Goal: Task Accomplishment & Management: Manage account settings

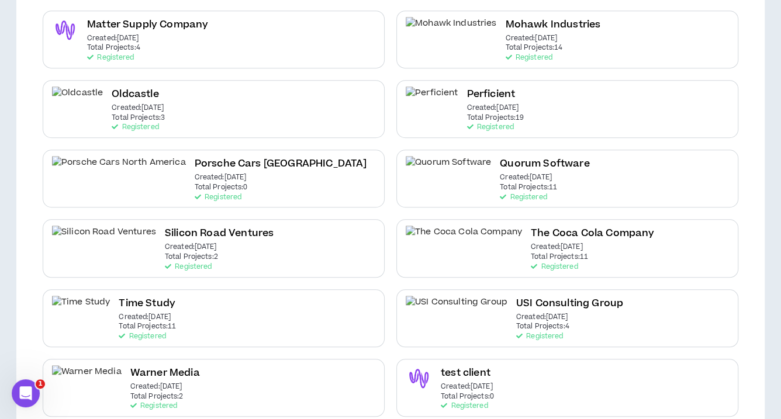
scroll to position [573, 0]
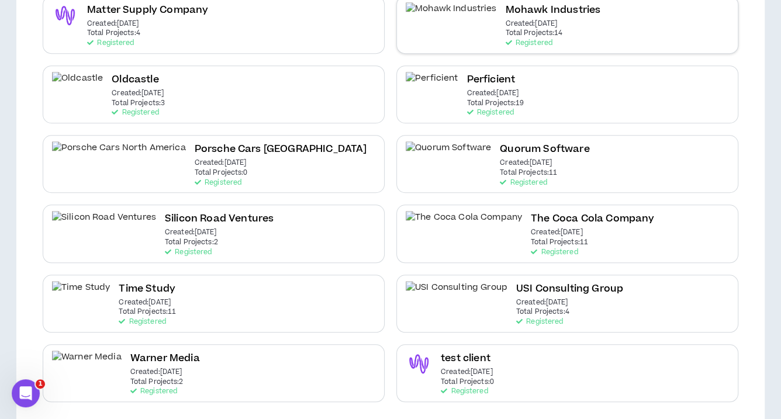
click at [505, 20] on p "Created: [DATE]" at bounding box center [531, 24] width 52 height 8
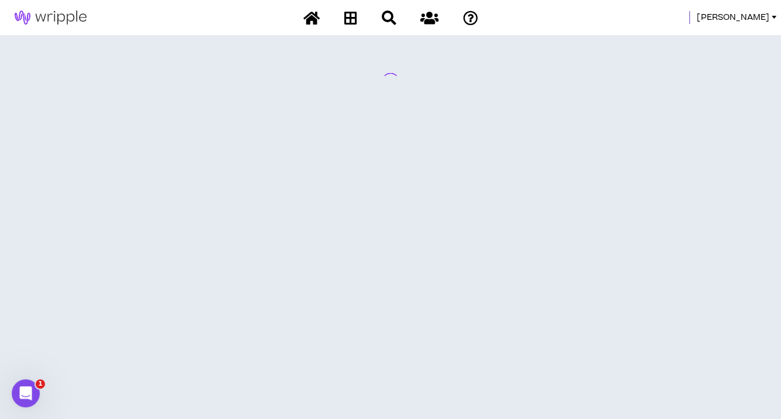
scroll to position [0, 0]
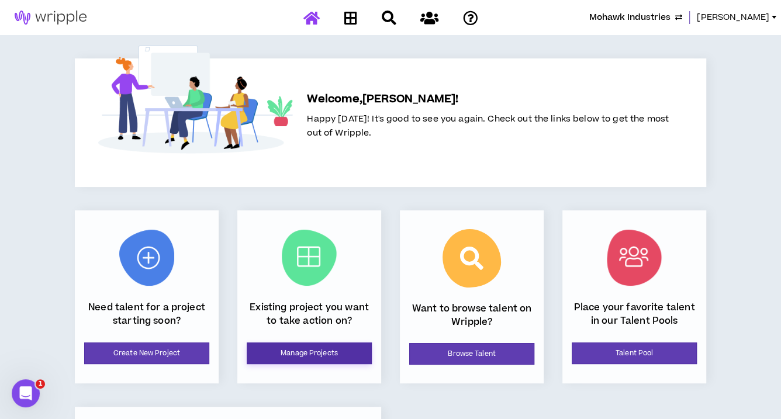
click at [275, 357] on link "Manage Projects" at bounding box center [309, 354] width 125 height 22
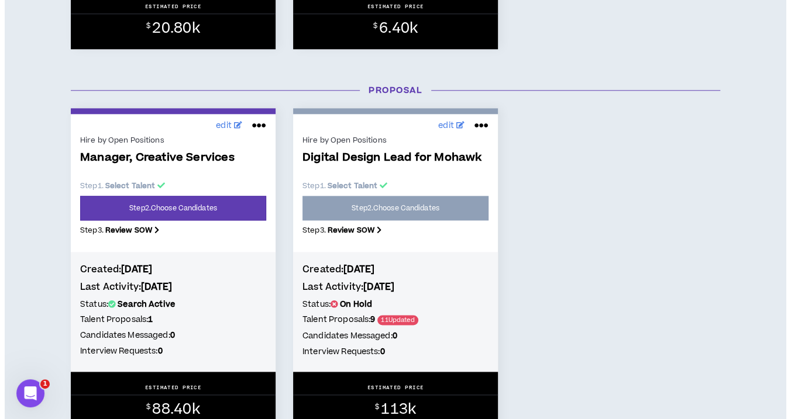
scroll to position [863, 0]
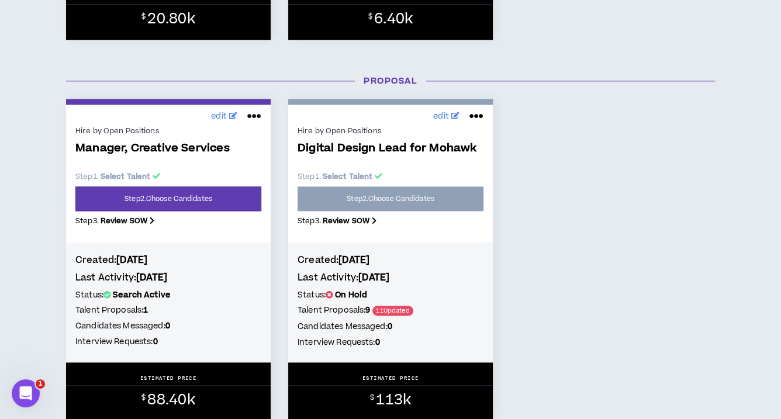
click at [257, 112] on icon at bounding box center [254, 116] width 14 height 19
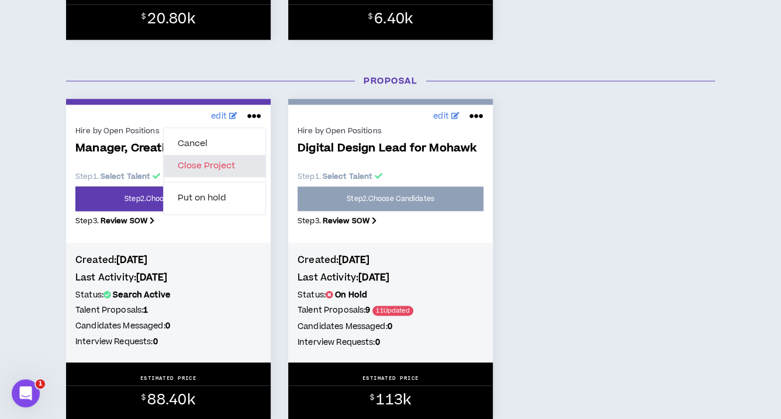
click at [221, 168] on button "Close Project" at bounding box center [215, 166] width 102 height 22
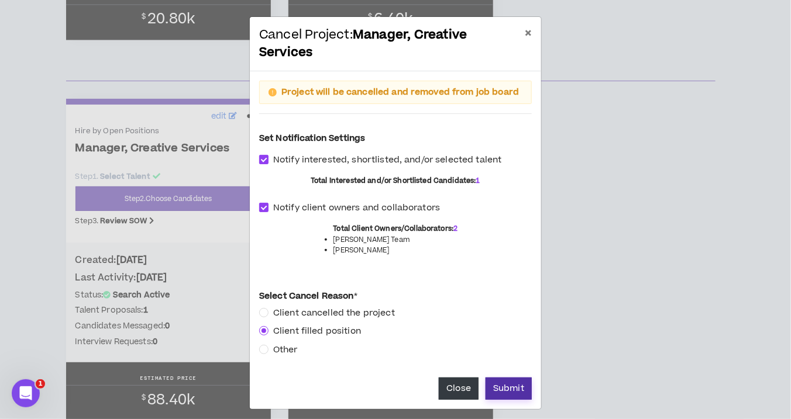
click at [498, 385] on button "Submit" at bounding box center [508, 389] width 46 height 22
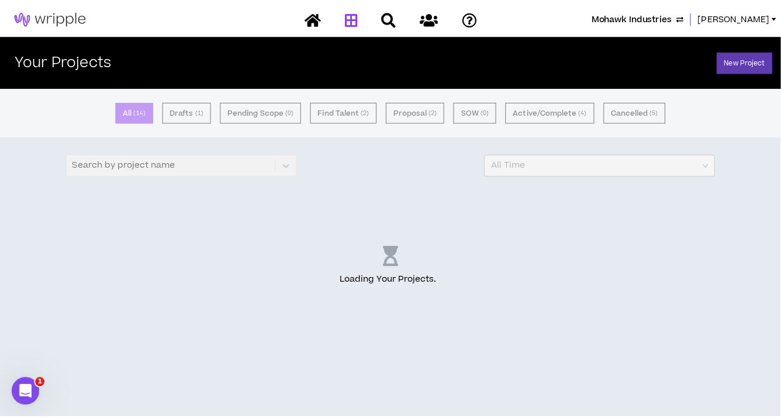
scroll to position [0, 0]
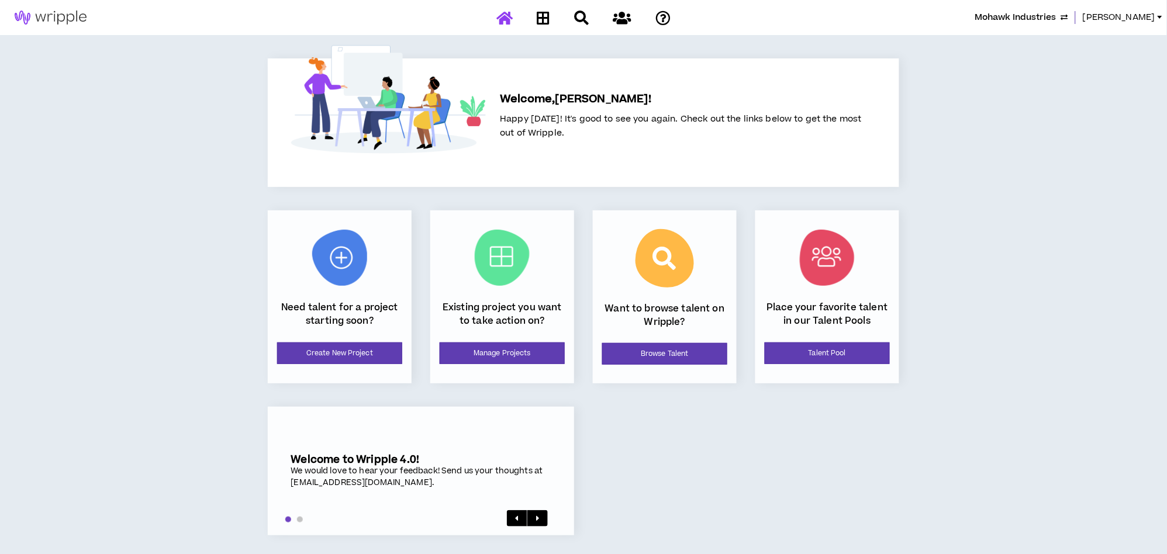
click at [1024, 13] on span "Mohawk Industries" at bounding box center [1016, 17] width 81 height 13
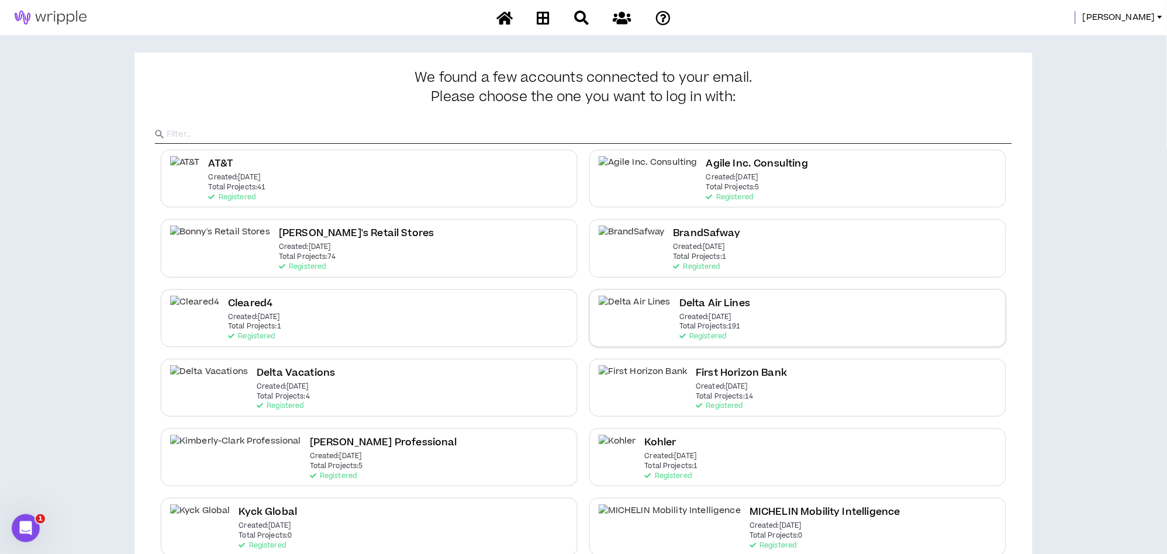
click at [680, 321] on p "Created: Dec 7 2020" at bounding box center [706, 318] width 52 height 8
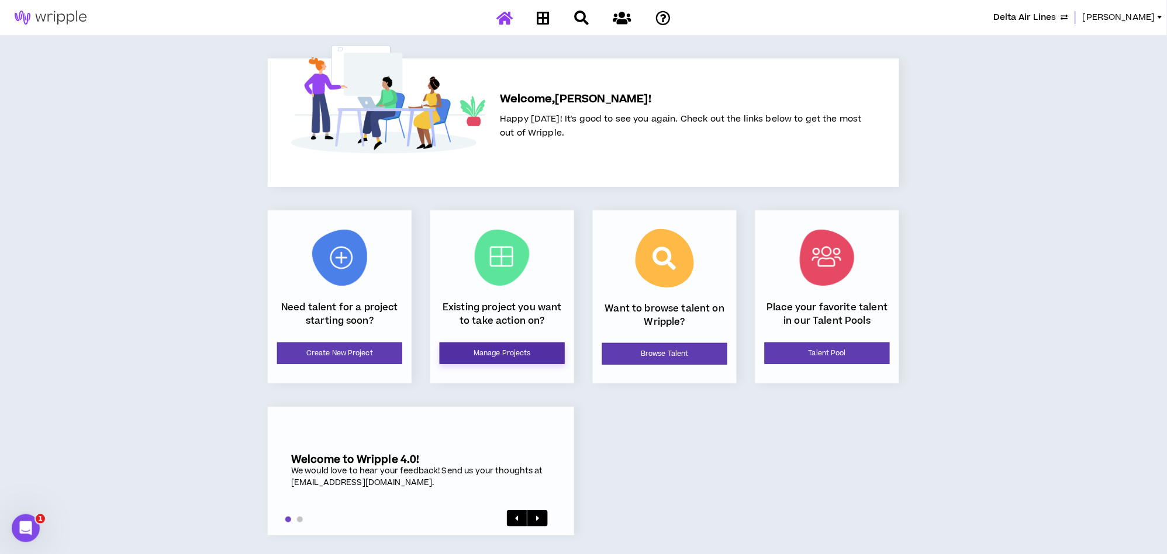
click at [545, 349] on link "Manage Projects" at bounding box center [502, 354] width 125 height 22
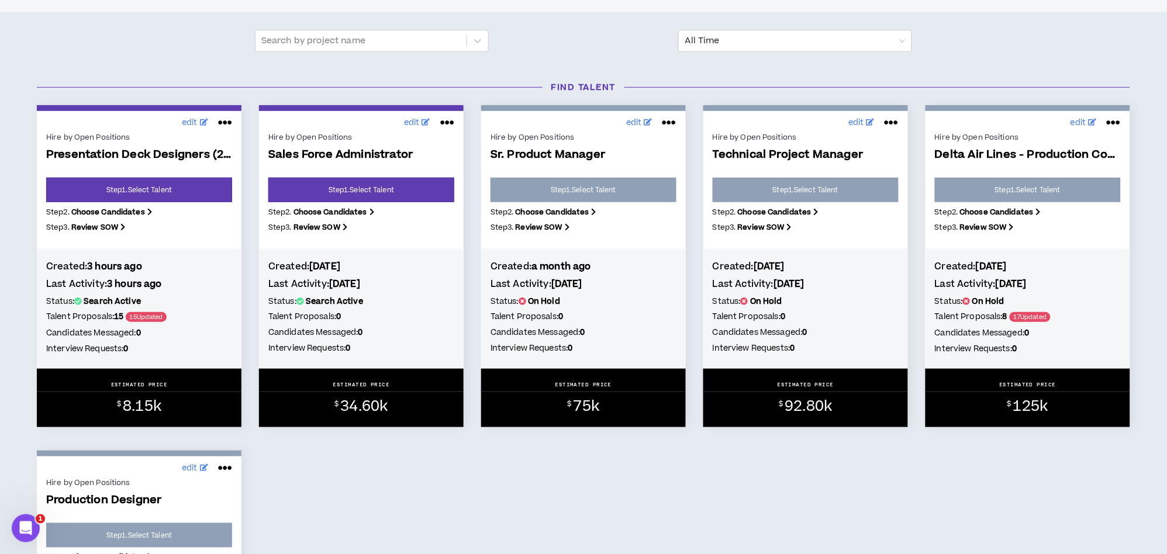
scroll to position [130, 0]
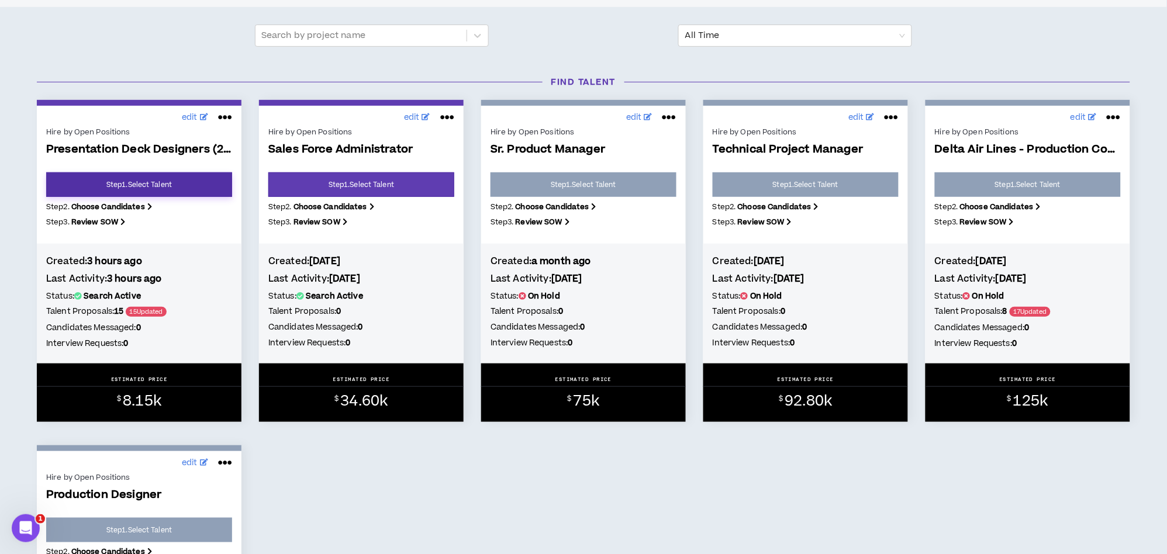
click at [185, 182] on link "Step 1 . Select Talent" at bounding box center [139, 185] width 186 height 25
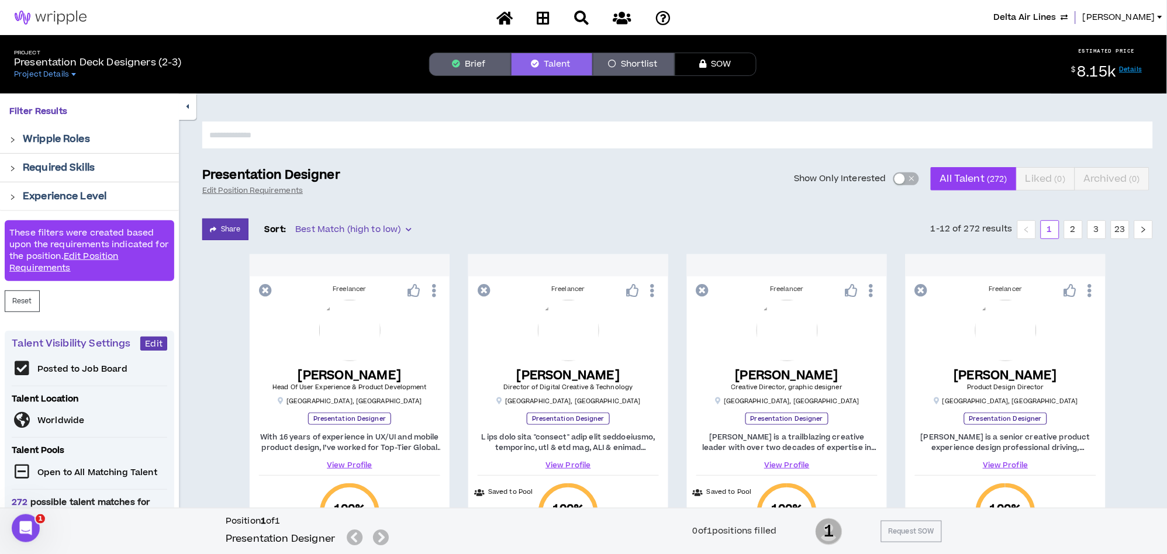
click at [892, 177] on label "Show Only Interested" at bounding box center [856, 178] width 125 height 23
click at [894, 177] on button "Show Only Interested" at bounding box center [907, 179] width 26 height 13
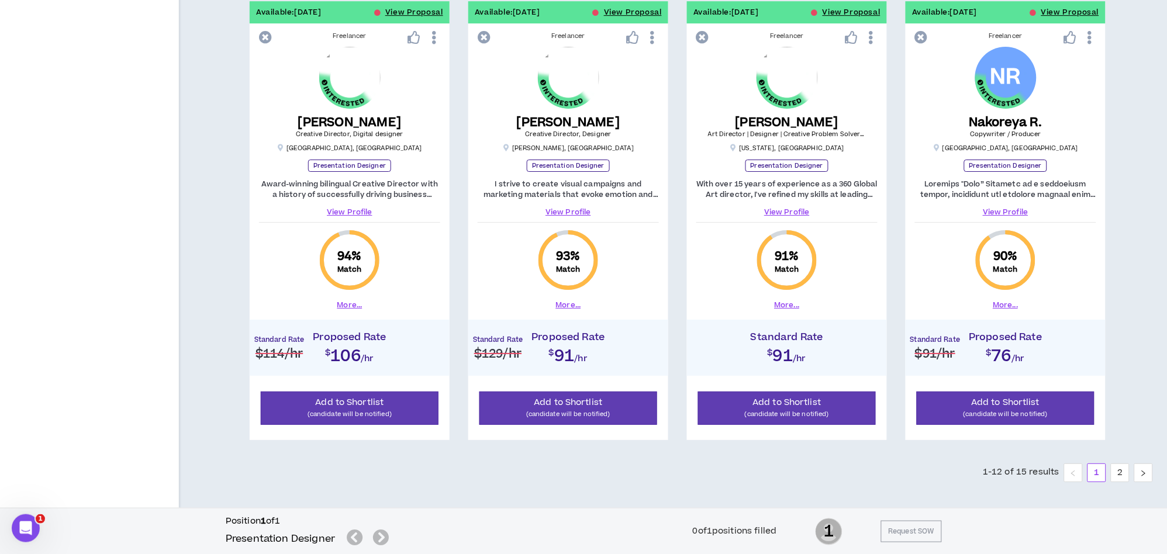
scroll to position [1179, 0]
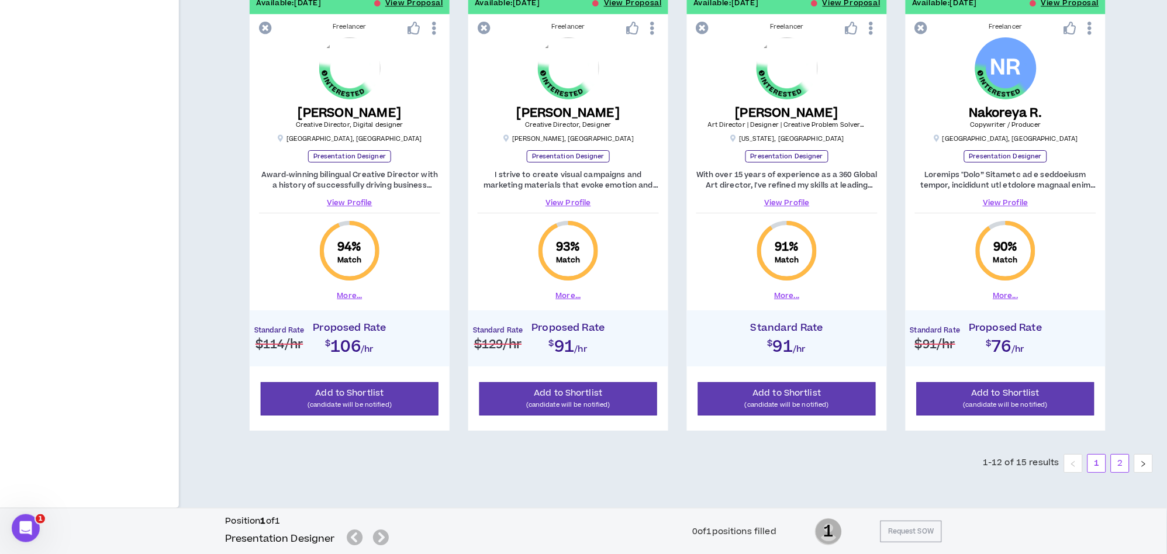
click at [1120, 469] on link "2" at bounding box center [1121, 464] width 18 height 18
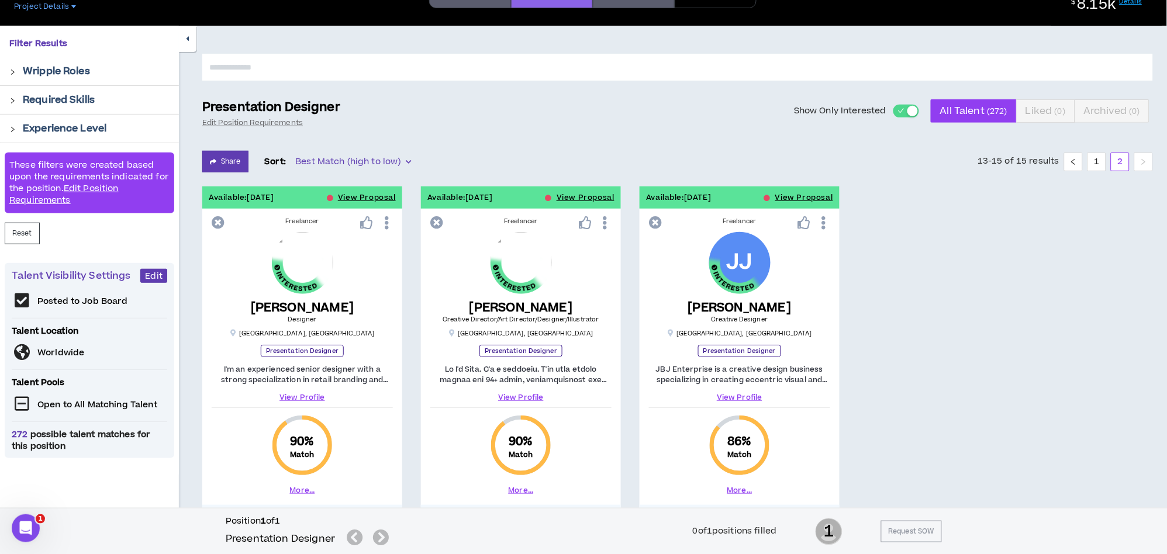
scroll to position [65, 0]
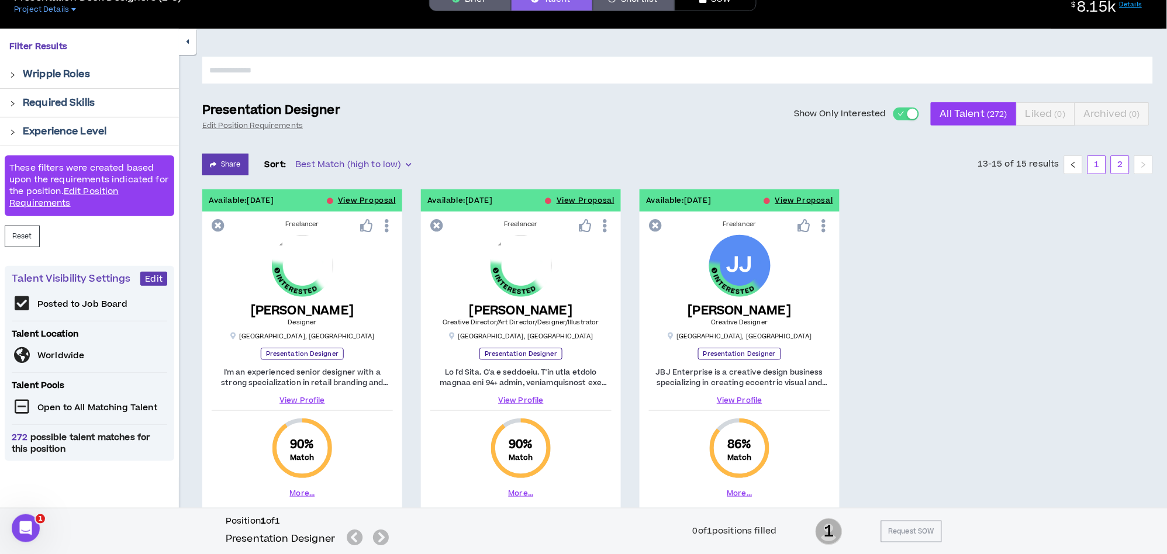
click at [1094, 162] on link "1" at bounding box center [1098, 165] width 18 height 18
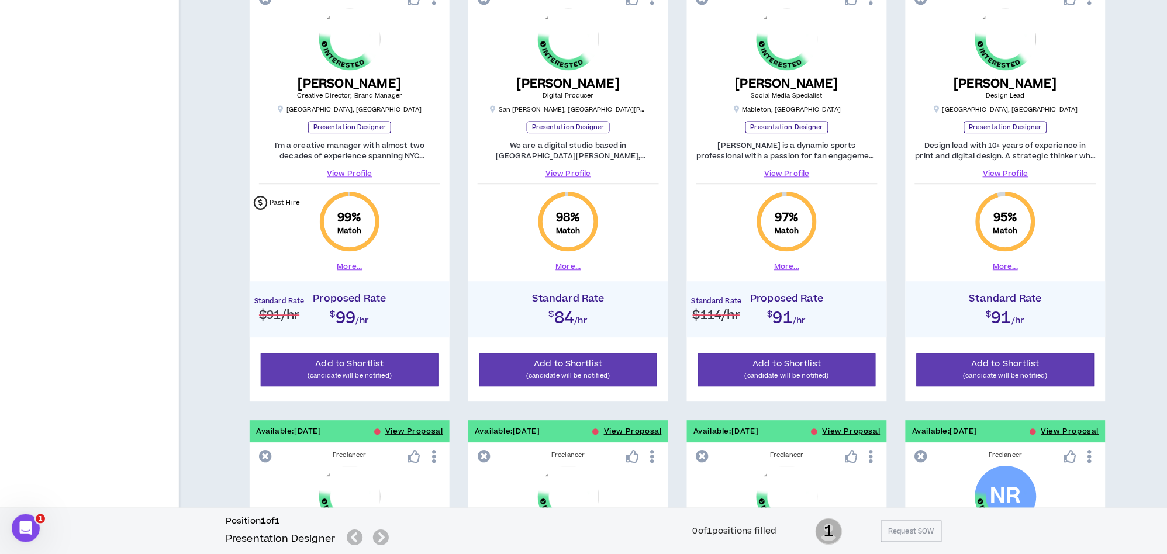
scroll to position [790, 0]
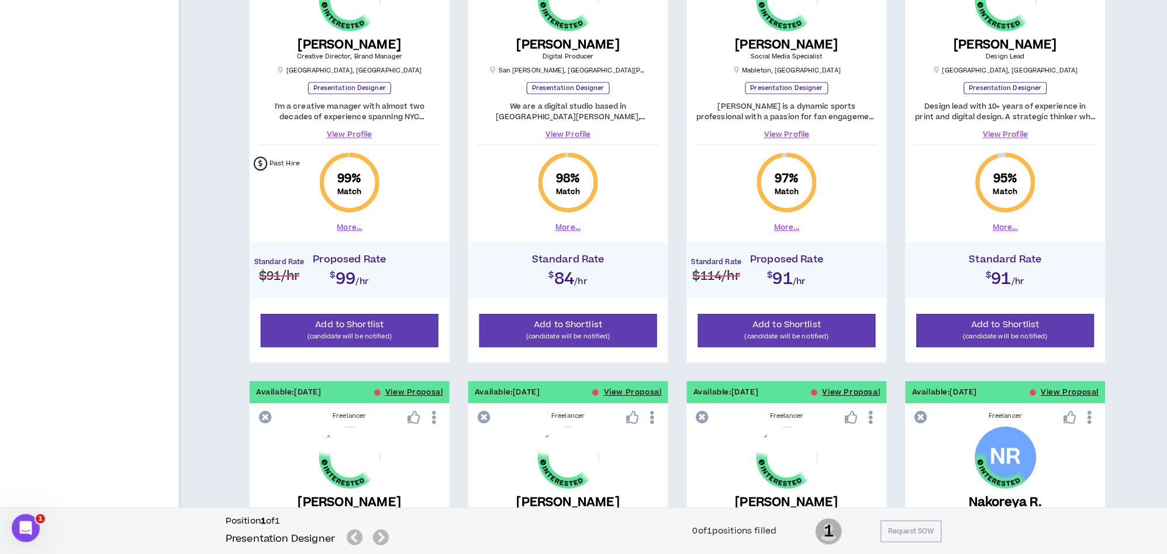
click at [1145, 339] on div "Available: 09/21/2025 View Proposal Freelancer Barbara N. Presentation & Graphi…" at bounding box center [677, 143] width 951 height 1356
click at [1151, 330] on div "Available: 09/21/2025 View Proposal Freelancer Barbara N. Presentation & Graphi…" at bounding box center [677, 143] width 951 height 1356
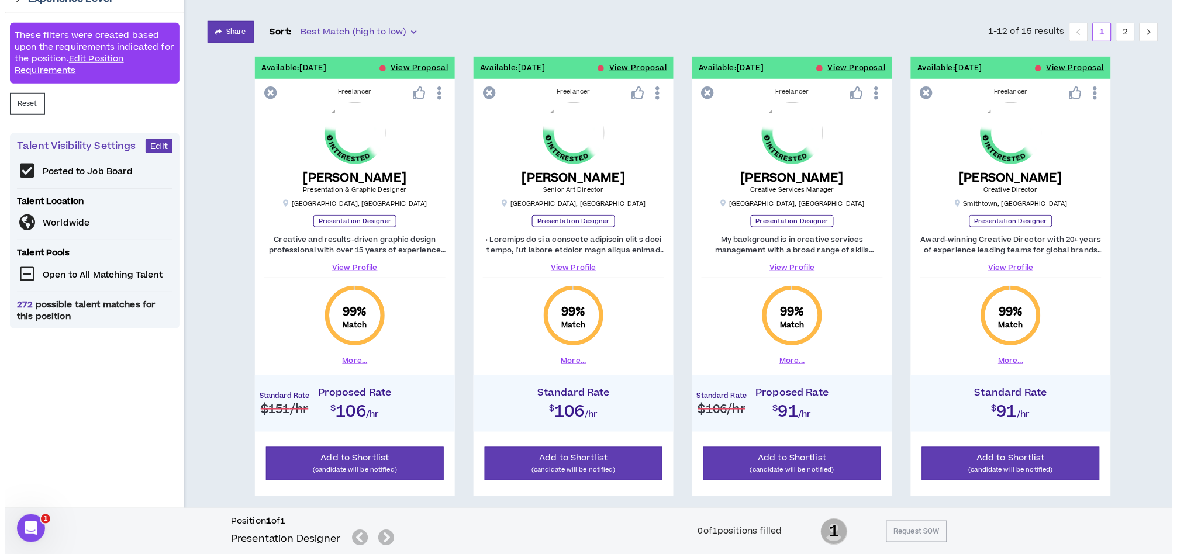
scroll to position [0, 0]
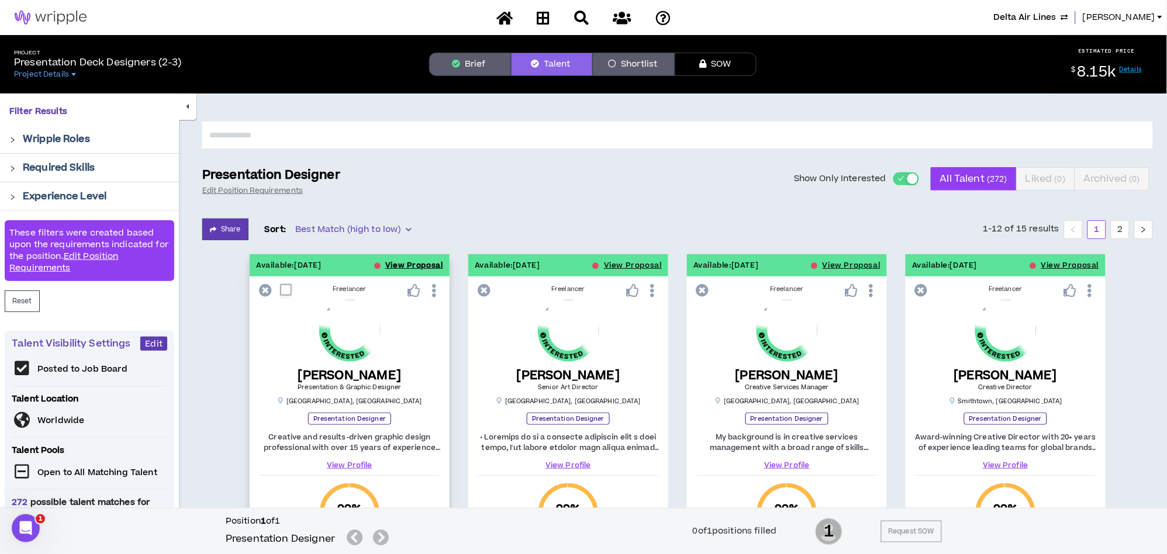
click at [417, 264] on button "View Proposal" at bounding box center [414, 265] width 58 height 22
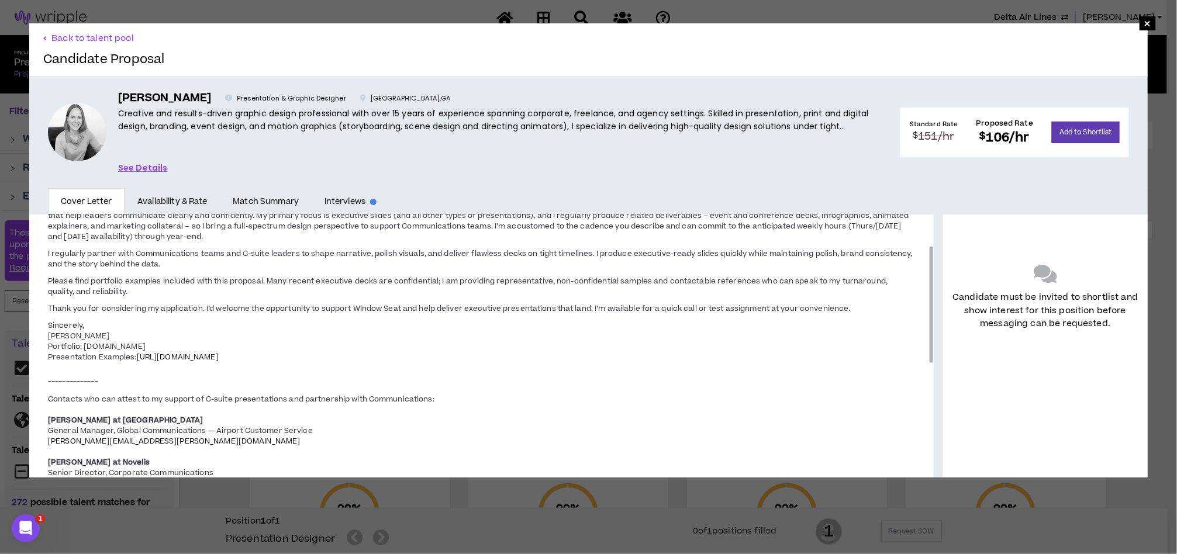
click at [195, 353] on span "https://we.tl/t-T55aSnYL4v" at bounding box center [178, 357] width 82 height 11
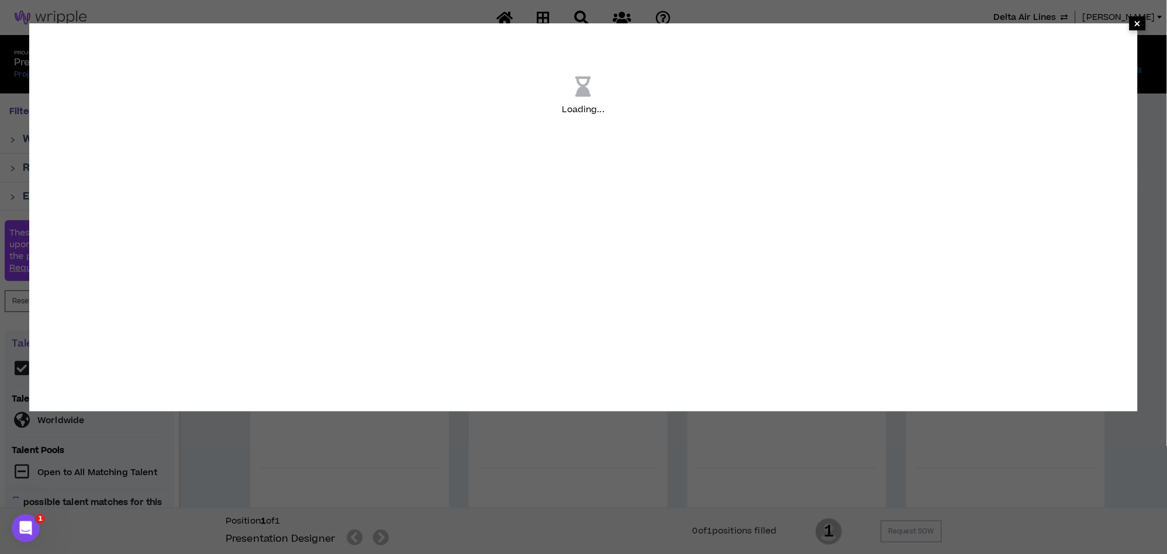
click at [1135, 19] on span "×" at bounding box center [1138, 23] width 7 height 14
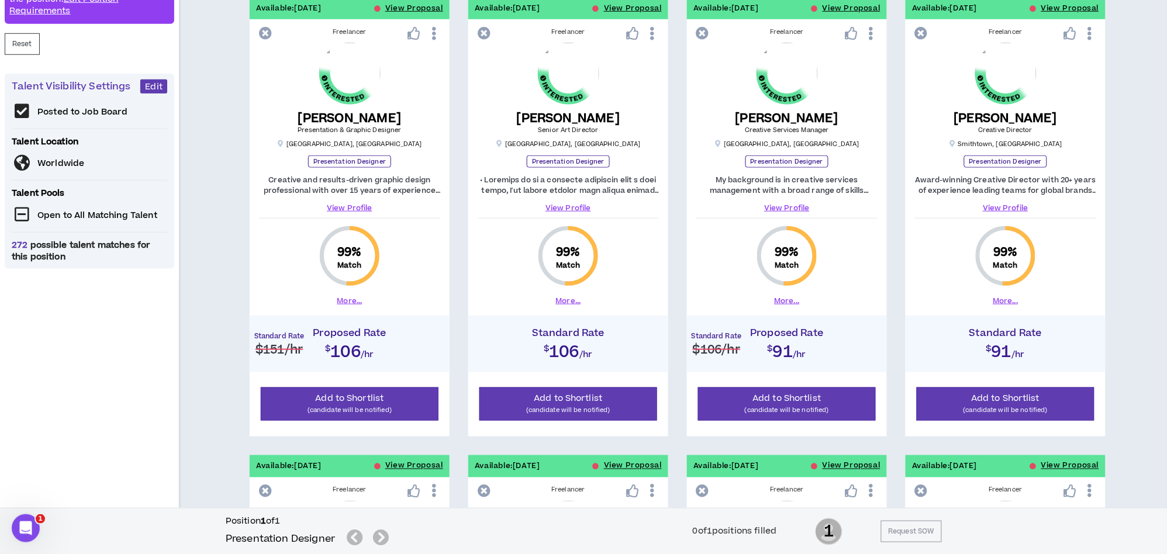
scroll to position [260, 0]
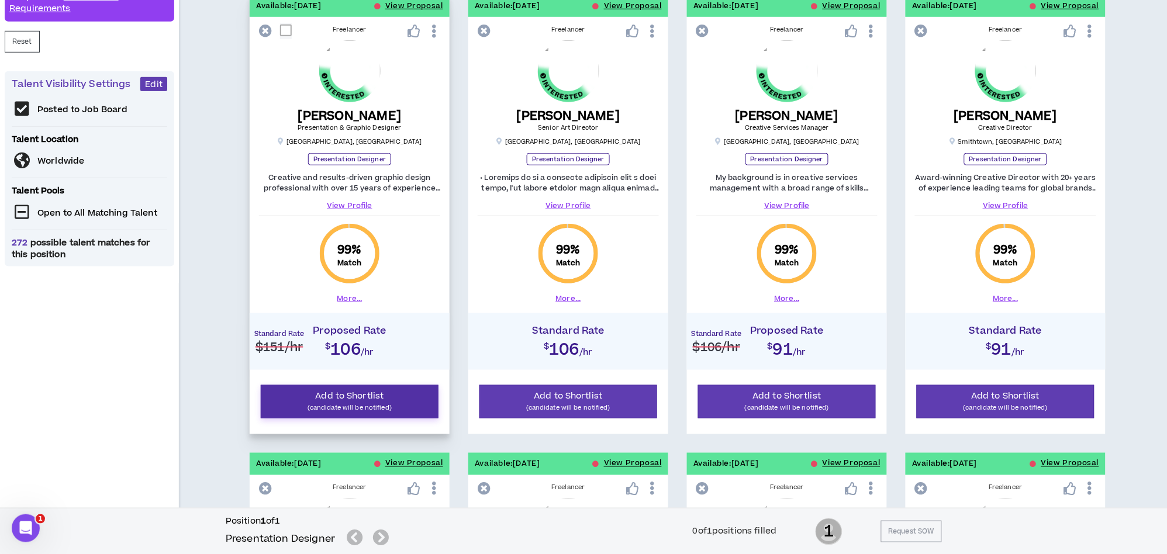
click at [374, 396] on span "Add to Shortlist" at bounding box center [350, 396] width 68 height 12
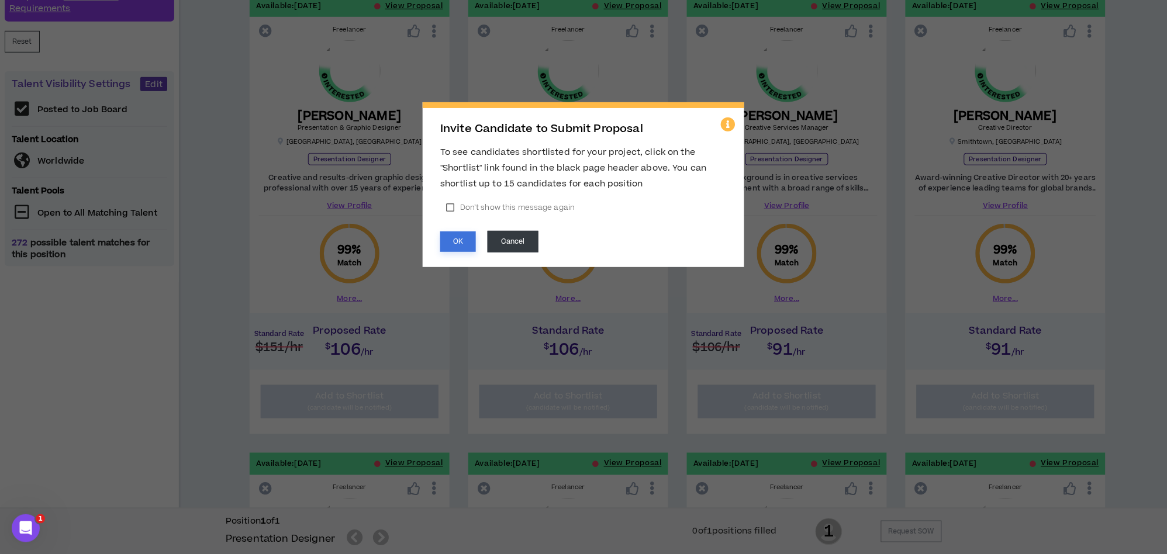
click at [448, 242] on button "OK" at bounding box center [458, 242] width 36 height 20
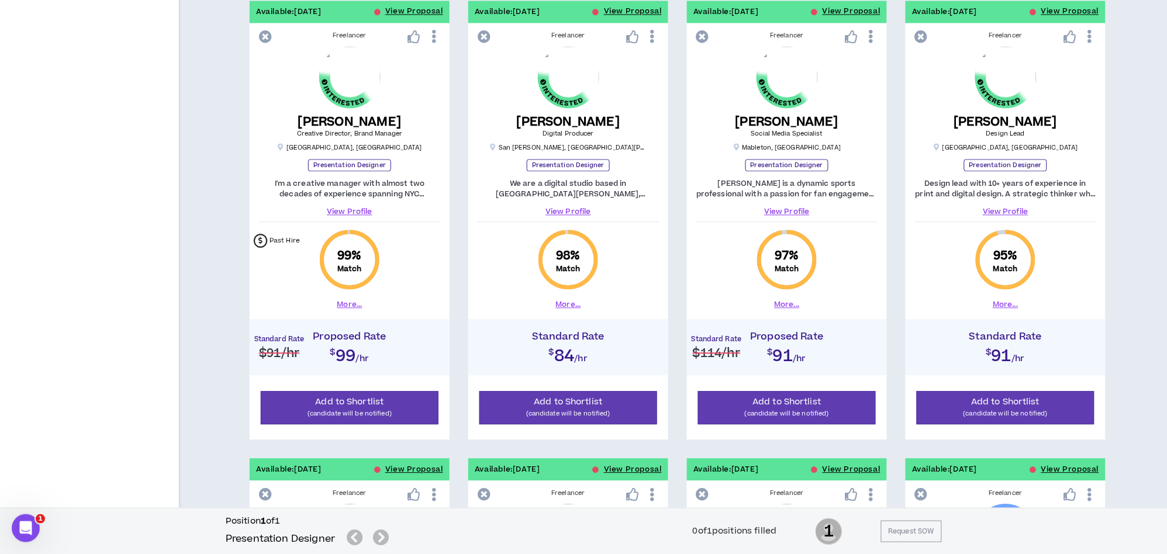
scroll to position [715, 0]
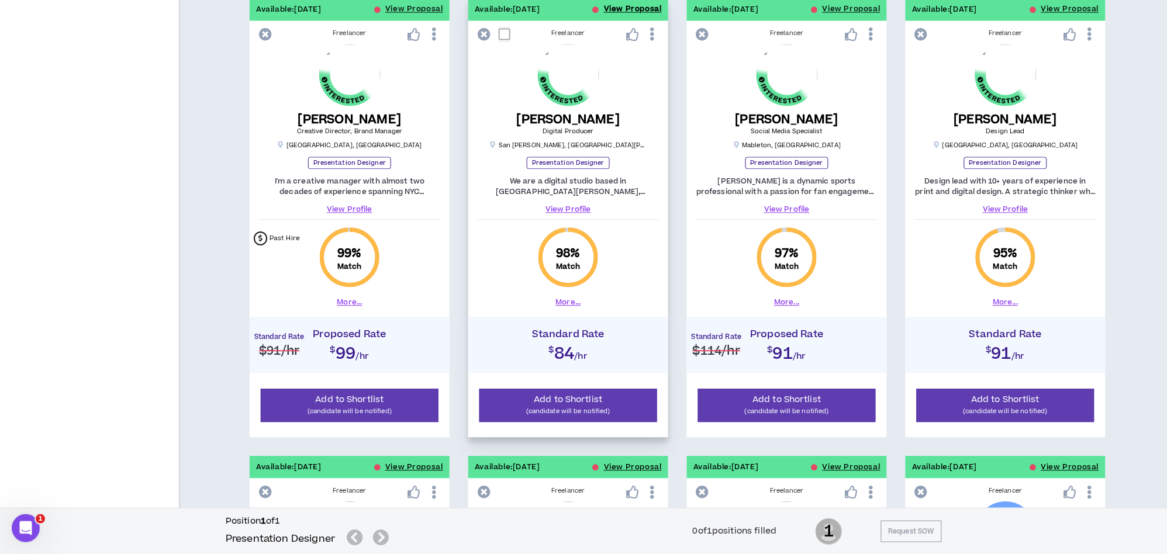
click at [629, 8] on button "View Proposal" at bounding box center [633, 9] width 58 height 22
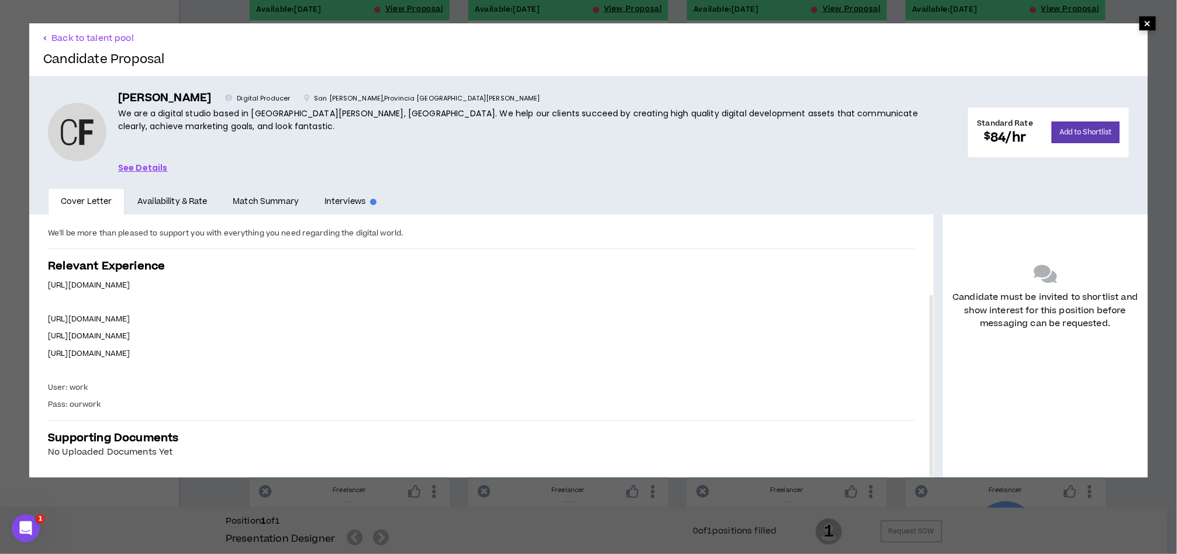
click at [1145, 25] on span "×" at bounding box center [1148, 23] width 7 height 14
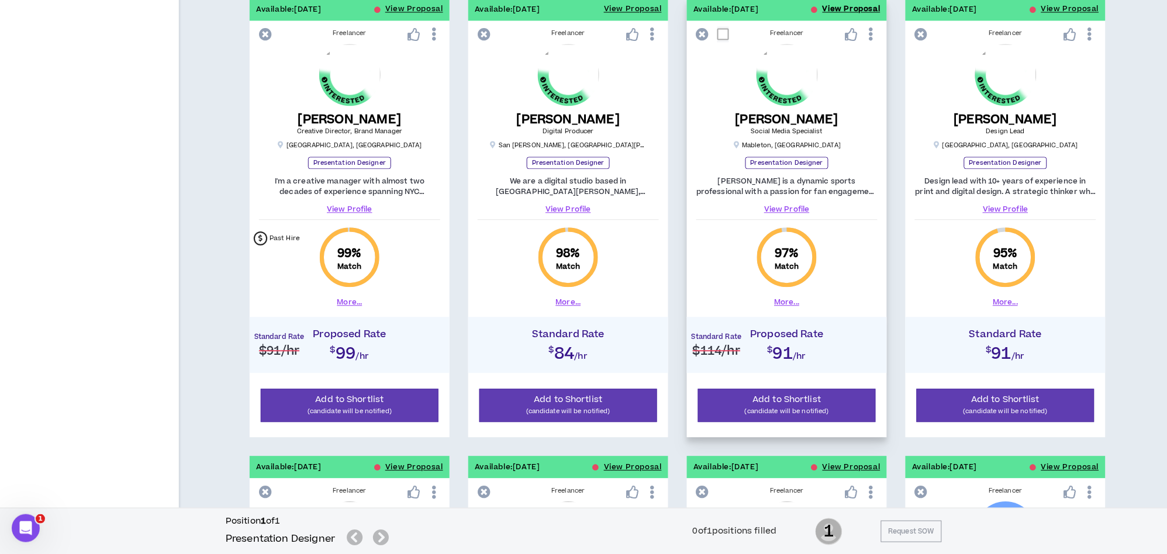
click at [846, 2] on button "View Proposal" at bounding box center [852, 9] width 58 height 22
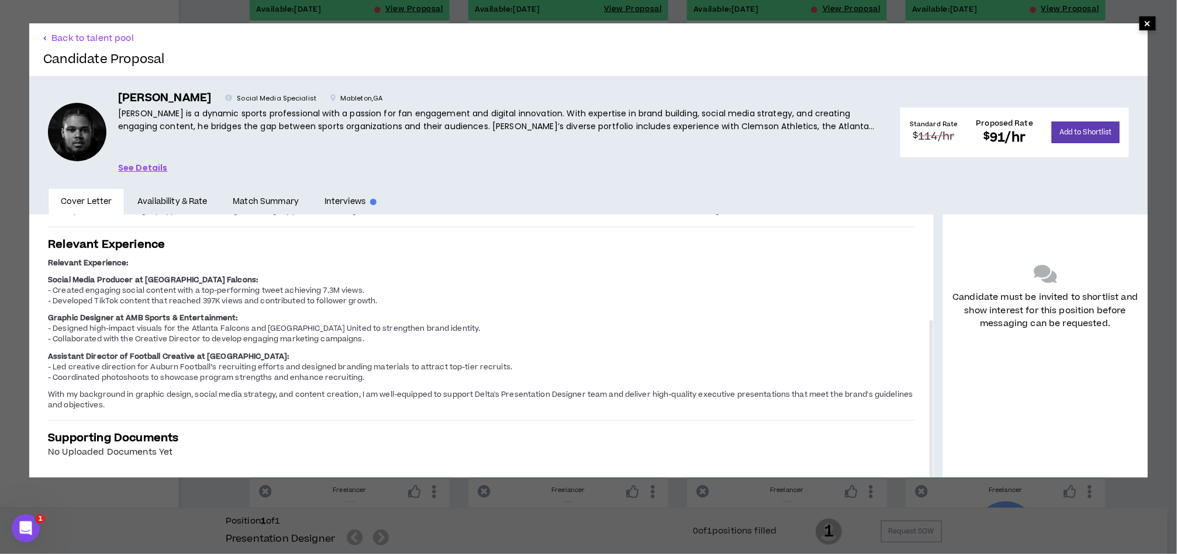
click at [1145, 23] on span "×" at bounding box center [1148, 23] width 7 height 14
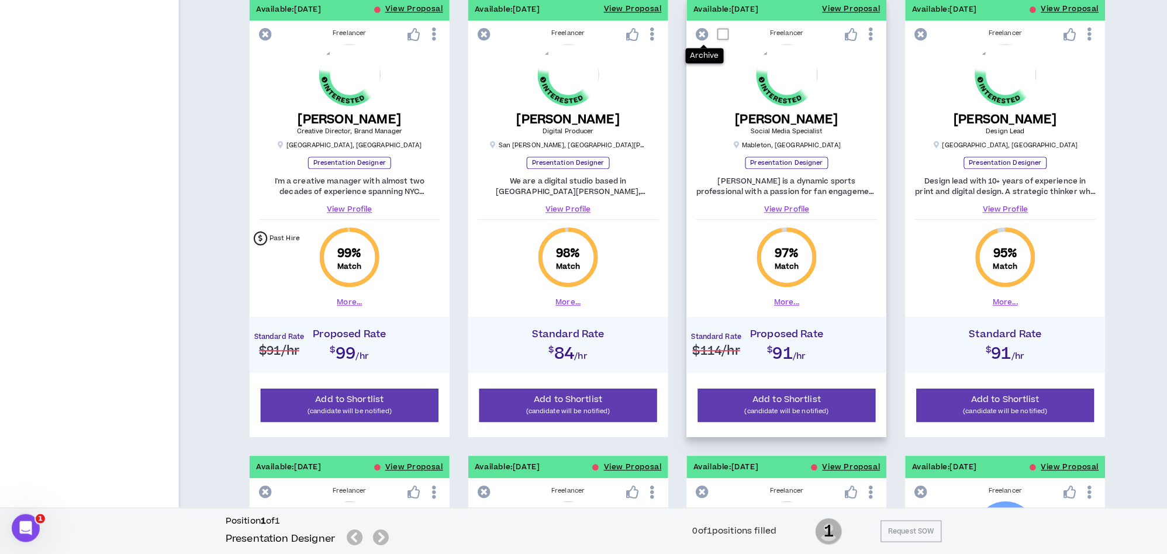
click at [700, 33] on icon at bounding box center [703, 34] width 13 height 13
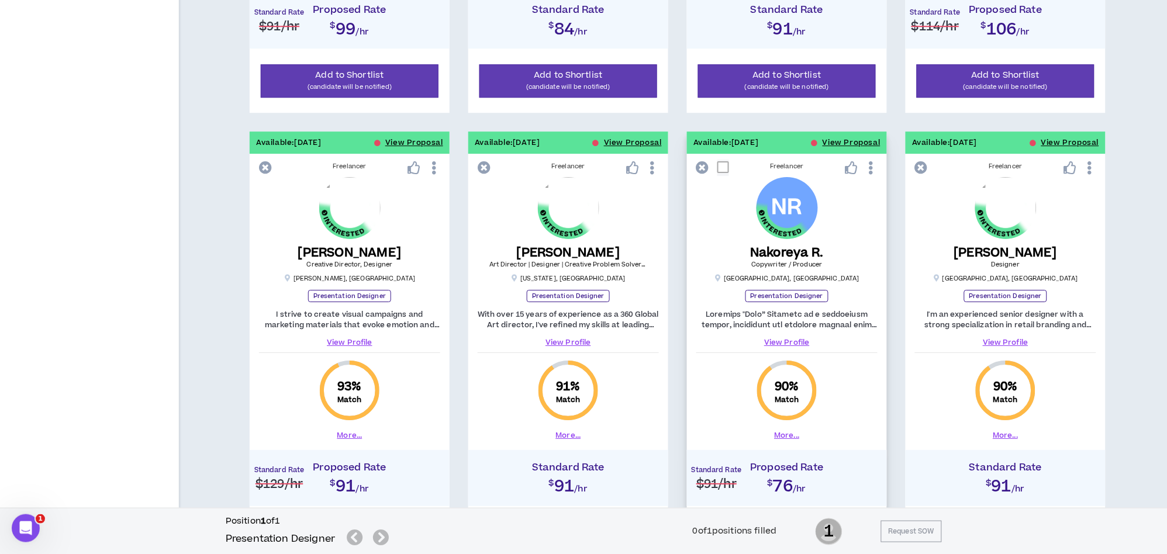
scroll to position [1104, 0]
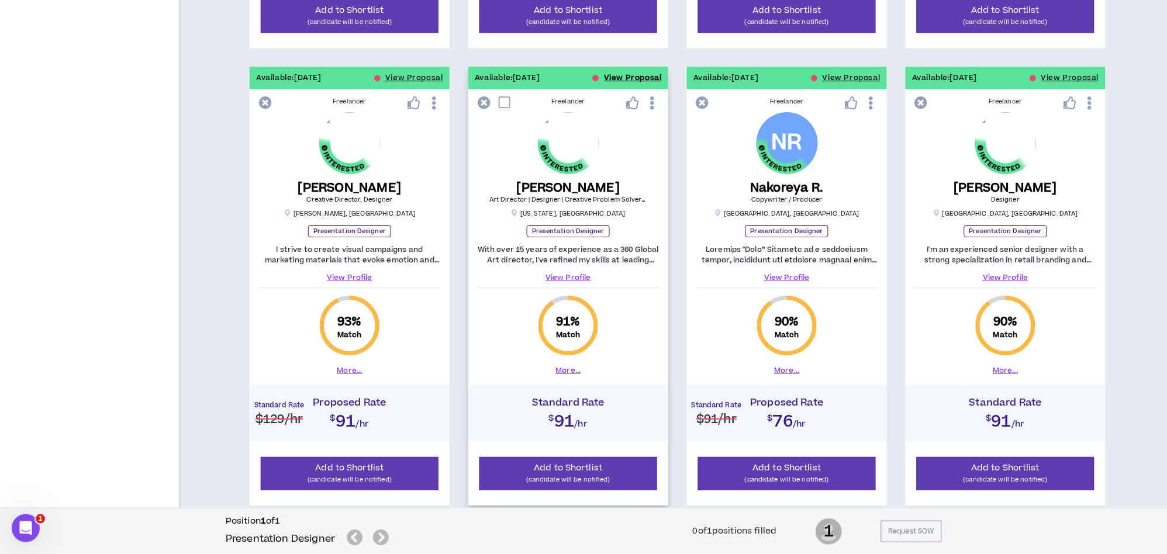
click at [636, 81] on button "View Proposal" at bounding box center [633, 78] width 58 height 22
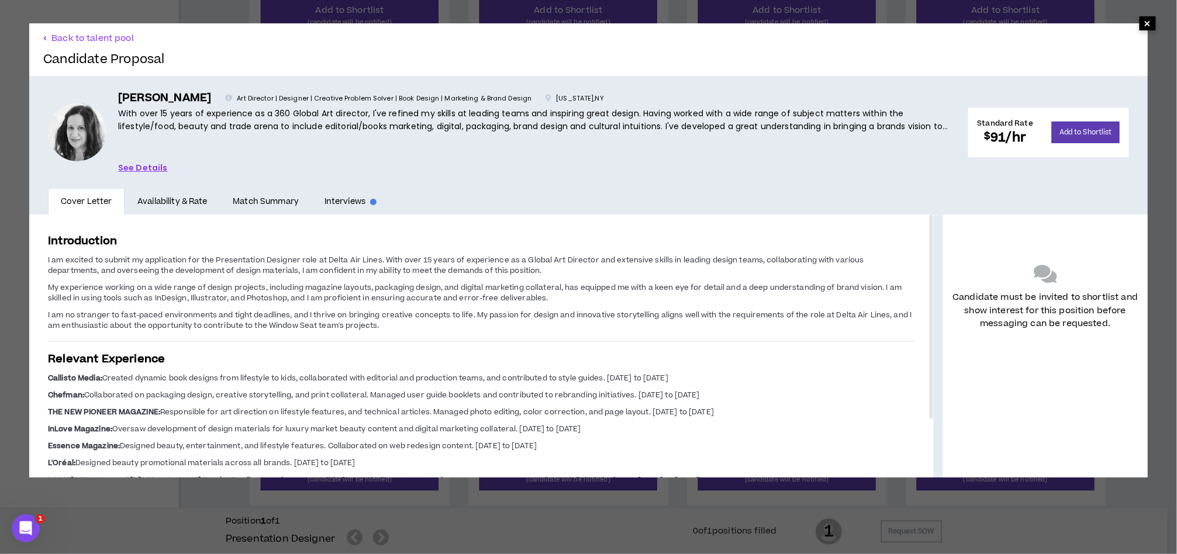
click at [1140, 27] on span "×" at bounding box center [1148, 23] width 16 height 14
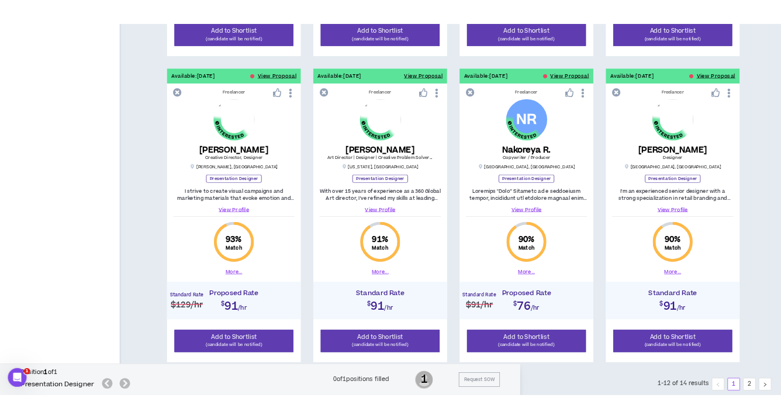
scroll to position [1105, 0]
